Goal: Task Accomplishment & Management: Manage account settings

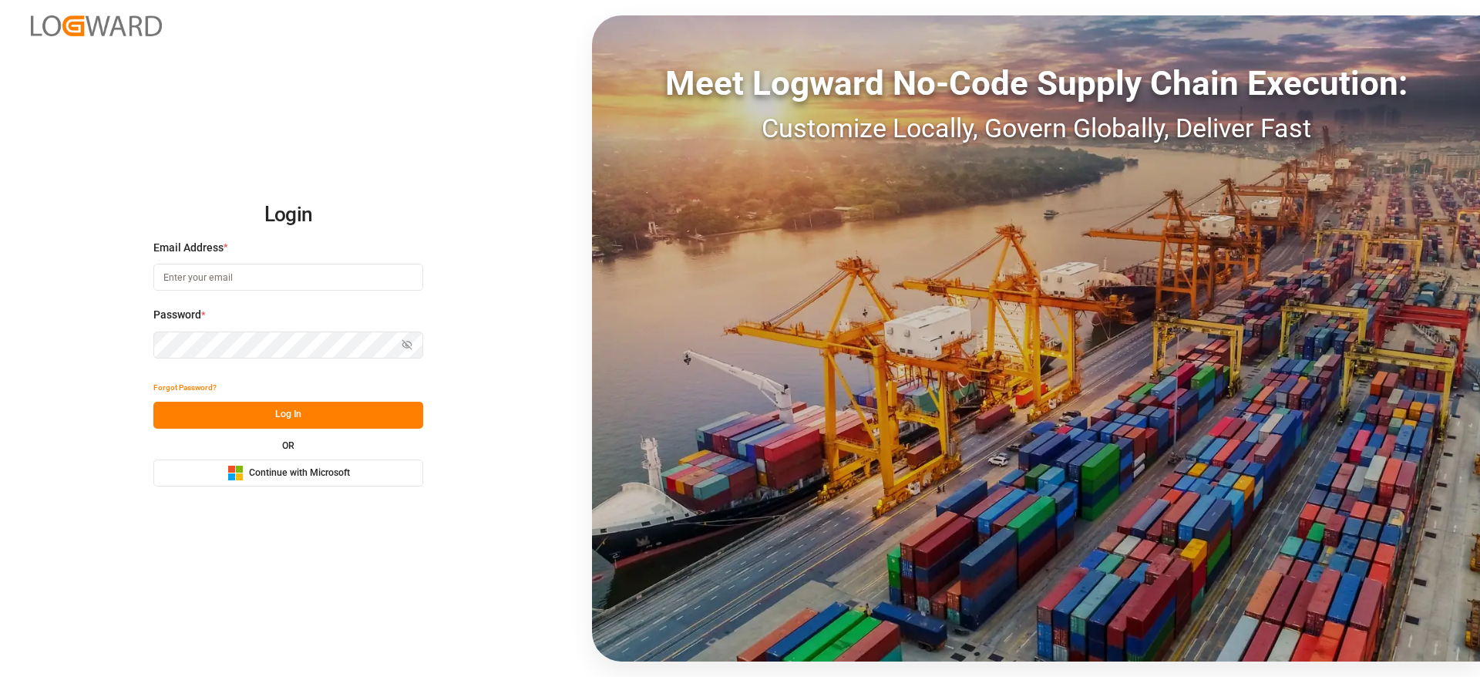
click at [336, 467] on span "Continue with Microsoft" at bounding box center [299, 473] width 101 height 14
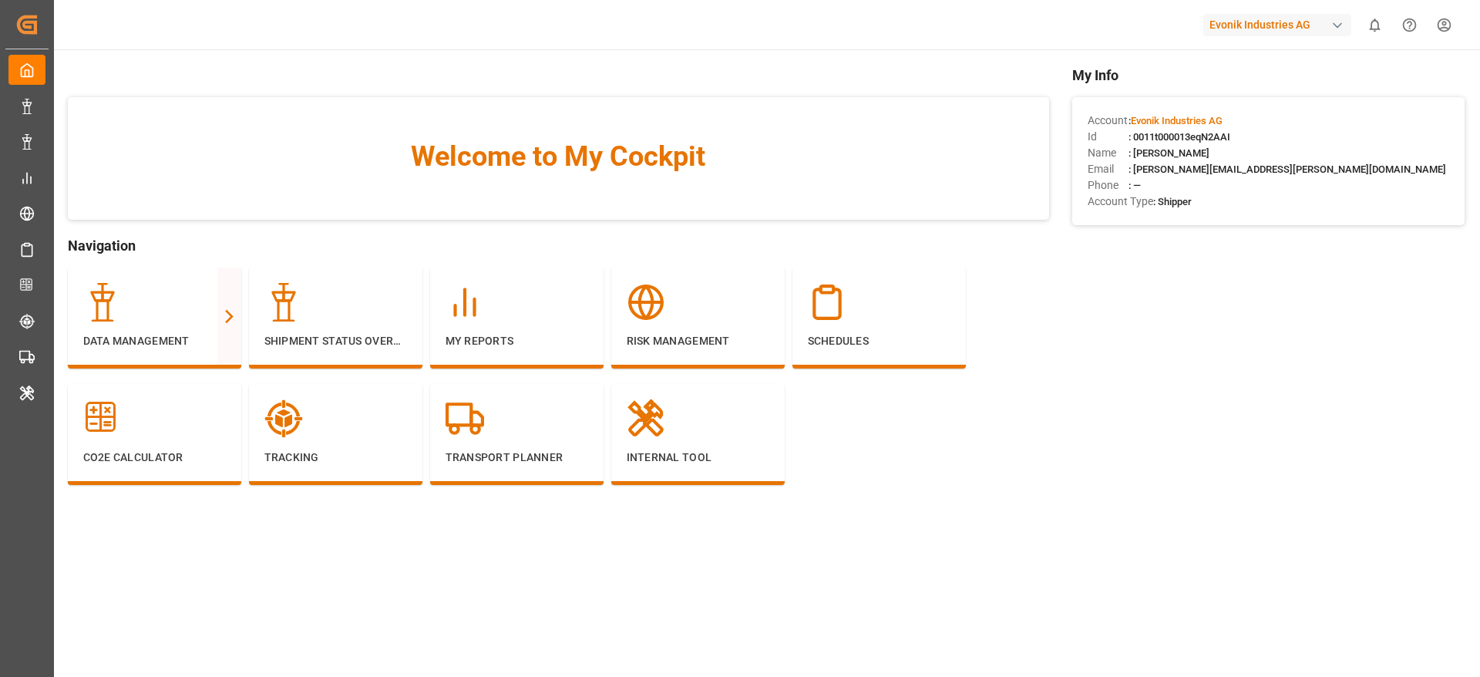
click at [1309, 23] on div "Evonik Industries AG" at bounding box center [1277, 25] width 148 height 22
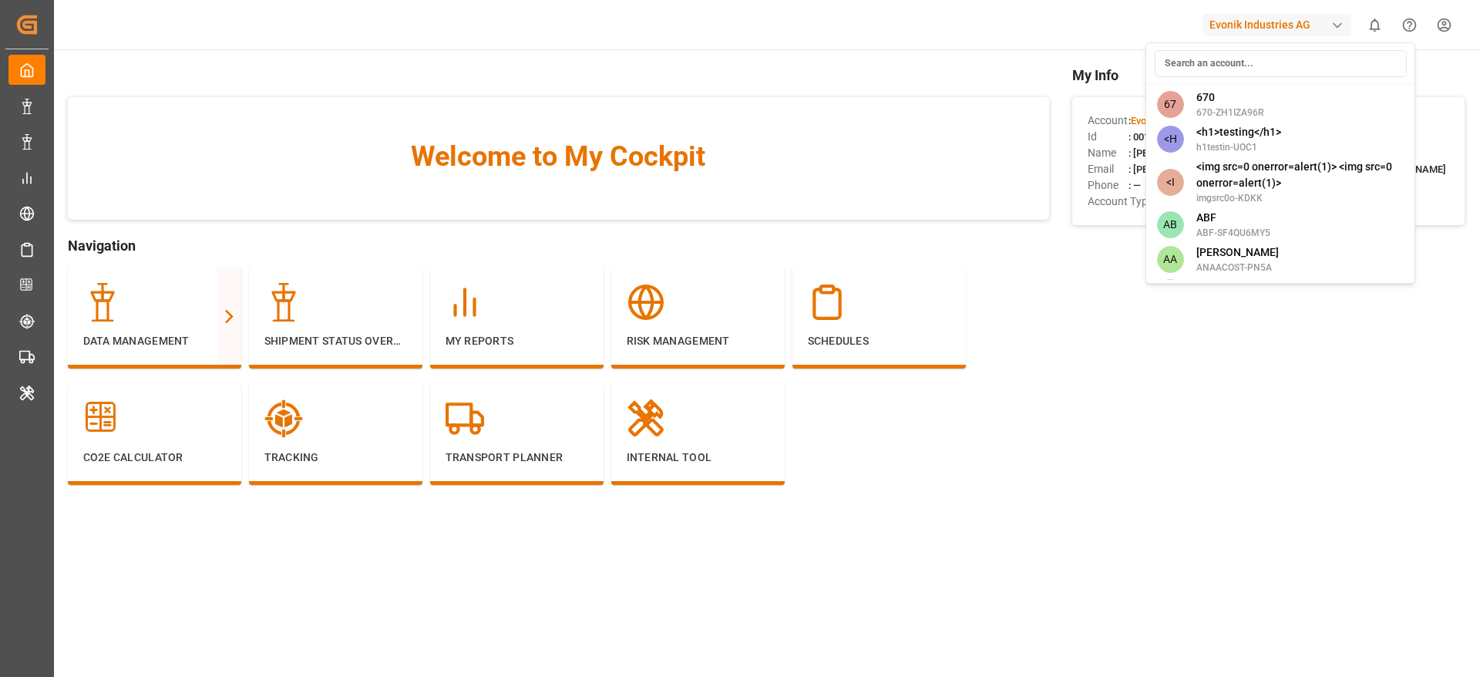
click at [1238, 64] on input at bounding box center [1281, 63] width 252 height 27
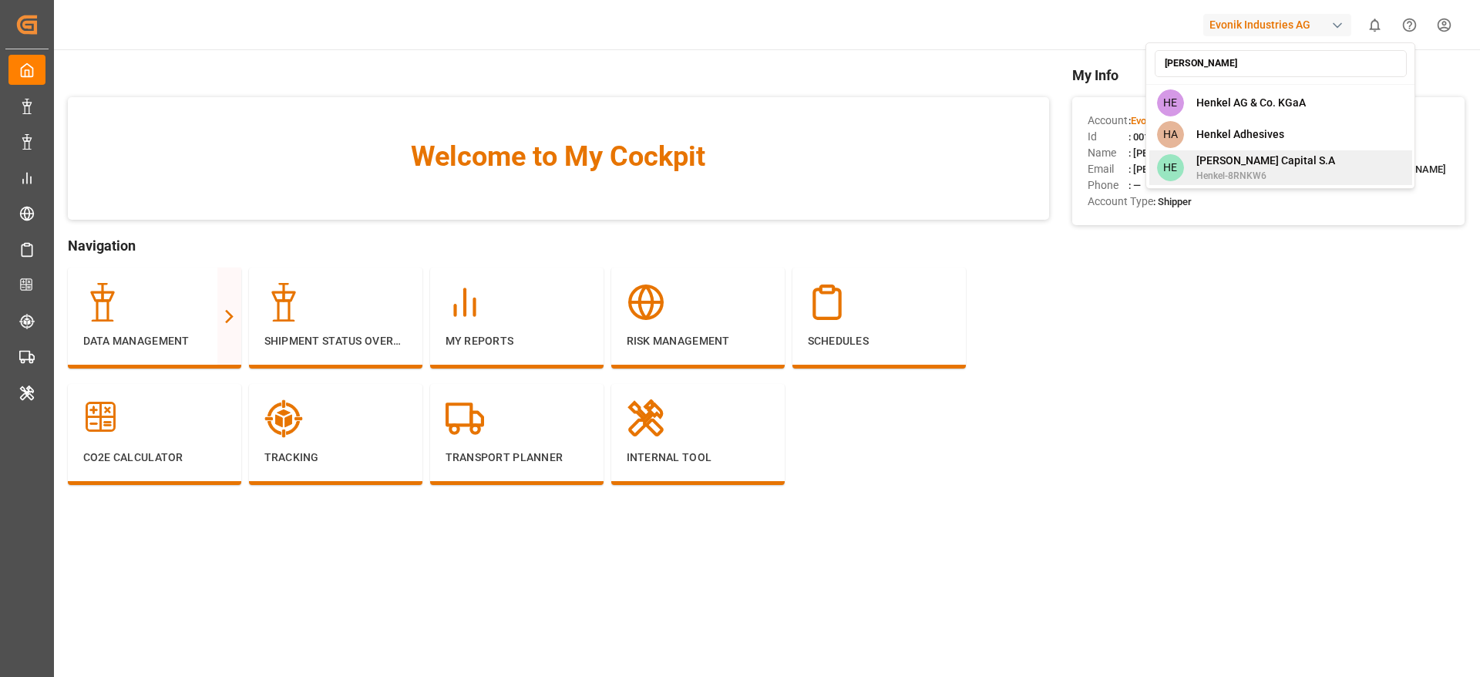
type input "henkel"
click at [1259, 162] on span "Henkel Capital S.A" at bounding box center [1266, 161] width 139 height 16
